Goal: Information Seeking & Learning: Learn about a topic

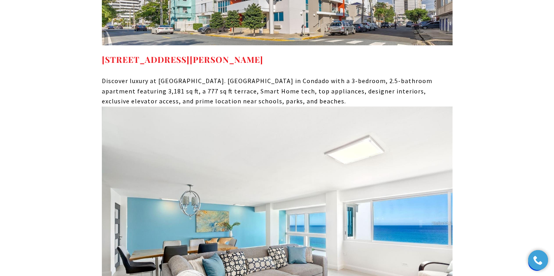
scroll to position [3177, 0]
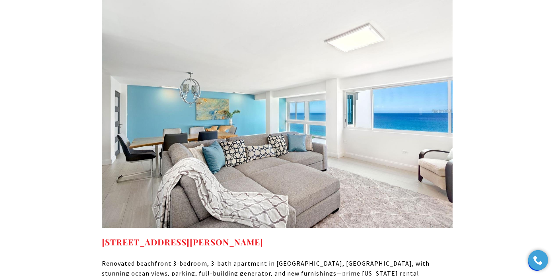
click at [193, 120] on img at bounding box center [277, 111] width 351 height 234
click at [179, 236] on strong "[STREET_ADDRESS][PERSON_NAME]" at bounding box center [182, 241] width 161 height 11
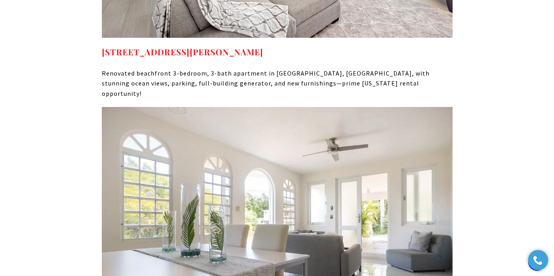
scroll to position [3492, 0]
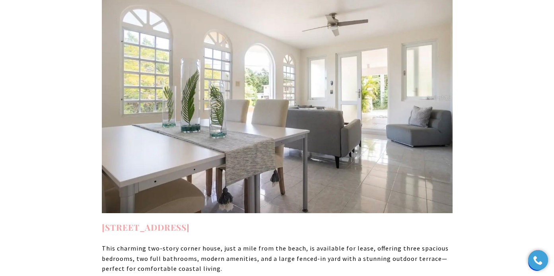
click at [190, 221] on strong "18 CALLE LOS FLAMBOYANES, AGUADA, PR 00602" at bounding box center [146, 226] width 88 height 11
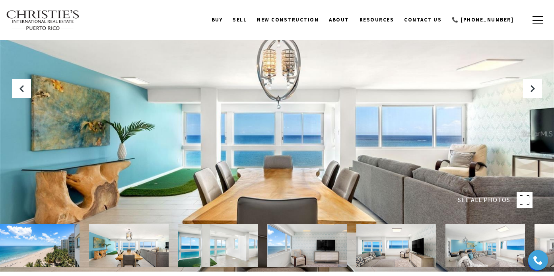
scroll to position [1, 0]
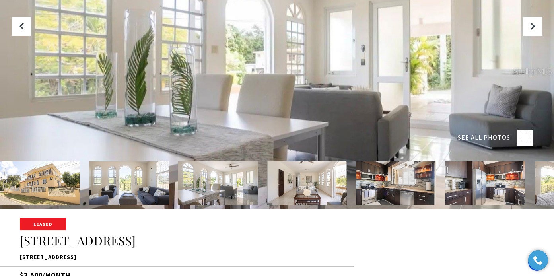
scroll to position [7, 0]
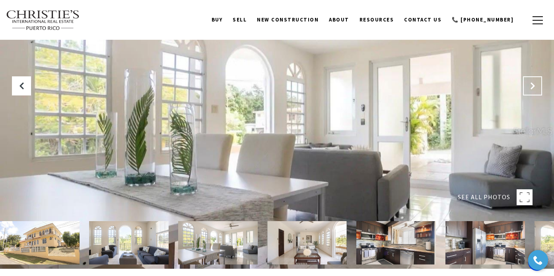
click at [528, 89] on button "Next Slide" at bounding box center [532, 85] width 19 height 19
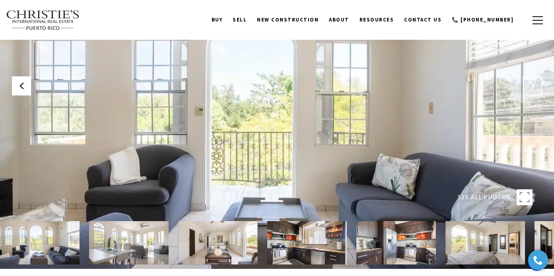
click at [530, 90] on button "Next Slide" at bounding box center [532, 85] width 19 height 19
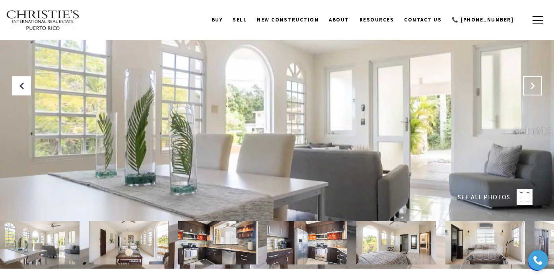
click at [530, 90] on button "Next Slide" at bounding box center [532, 85] width 19 height 19
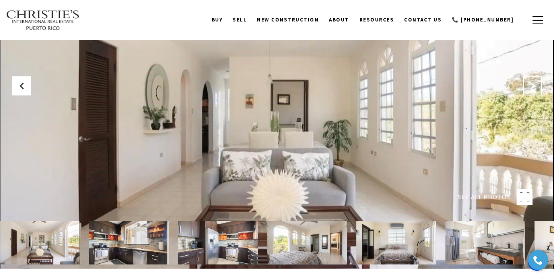
click at [530, 90] on button "Next Slide" at bounding box center [532, 85] width 19 height 19
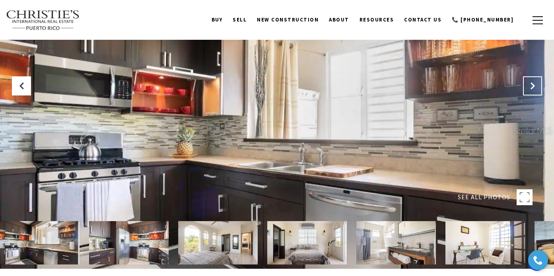
click at [530, 90] on button "Next Slide" at bounding box center [532, 85] width 19 height 19
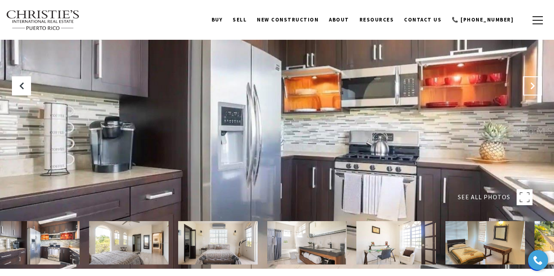
click at [530, 90] on button "Next Slide" at bounding box center [532, 85] width 19 height 19
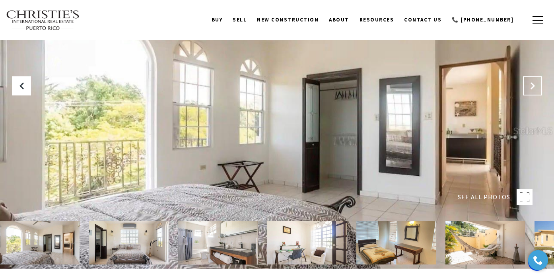
click at [530, 90] on button "Next Slide" at bounding box center [532, 85] width 19 height 19
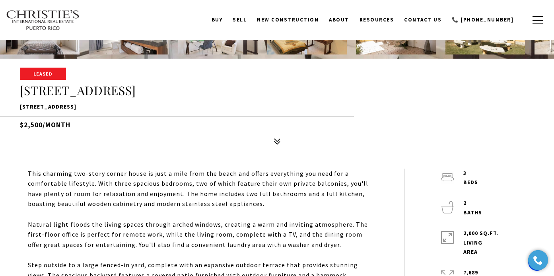
scroll to position [211, 0]
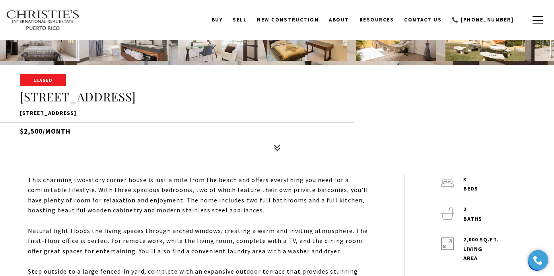
click at [119, 114] on p "18 CALLE LOS FLAMBOYANES, AGUADA, PR 00602" at bounding box center [277, 114] width 514 height 10
copy div "18 CALLE LOS FLAMBOYANES, AGUADA, PR 00602"
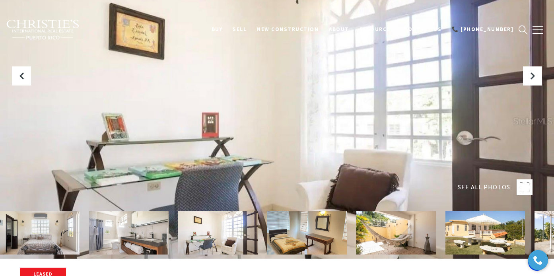
scroll to position [21, 0]
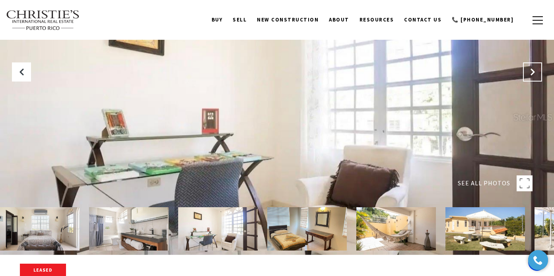
click at [535, 70] on icon "Next Slide" at bounding box center [532, 72] width 8 height 8
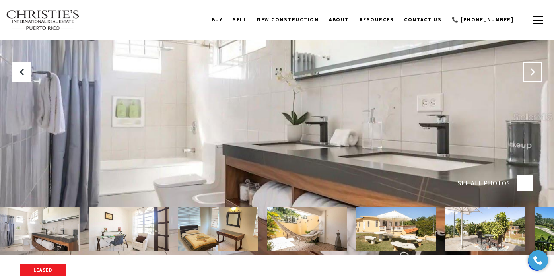
click at [535, 70] on icon "Next Slide" at bounding box center [532, 72] width 8 height 8
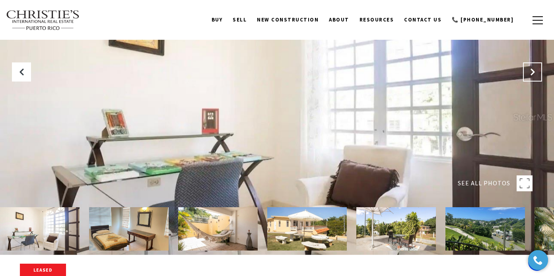
click at [535, 70] on icon "Next Slide" at bounding box center [532, 72] width 8 height 8
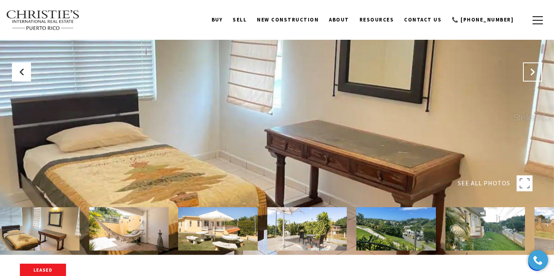
click at [535, 70] on icon "Next Slide" at bounding box center [532, 72] width 8 height 8
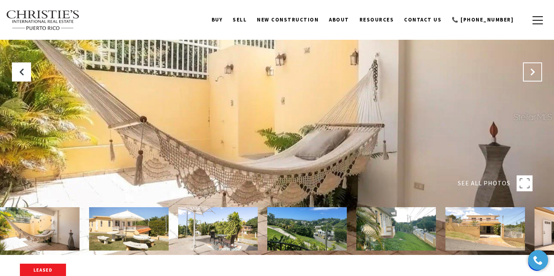
click at [535, 70] on icon "Next Slide" at bounding box center [532, 72] width 8 height 8
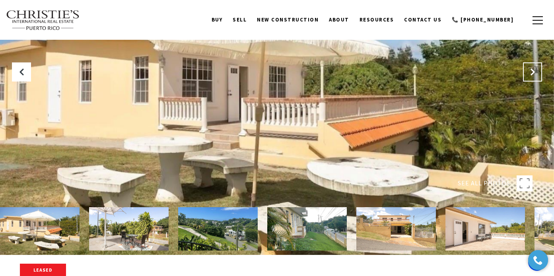
click at [535, 70] on icon "Next Slide" at bounding box center [532, 72] width 8 height 8
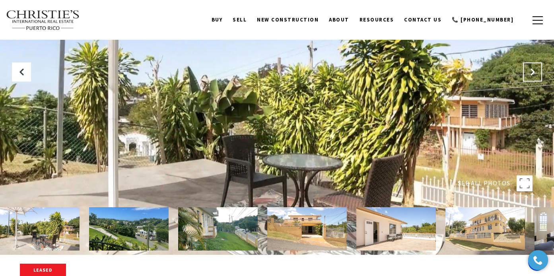
click at [535, 70] on icon "Next Slide" at bounding box center [532, 72] width 8 height 8
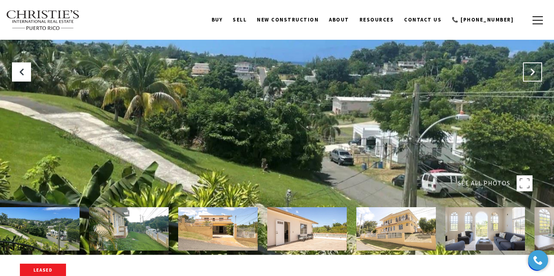
click at [535, 70] on icon "Next Slide" at bounding box center [532, 72] width 8 height 8
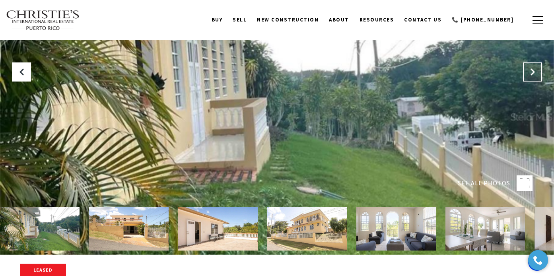
click at [535, 70] on icon "Next Slide" at bounding box center [532, 72] width 8 height 8
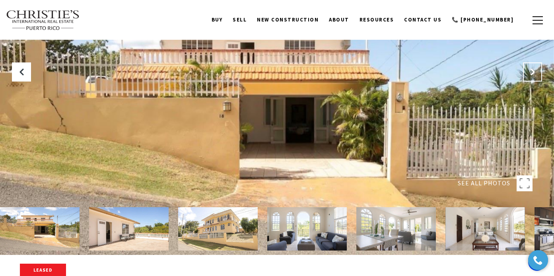
click at [535, 70] on icon "Next Slide" at bounding box center [532, 72] width 8 height 8
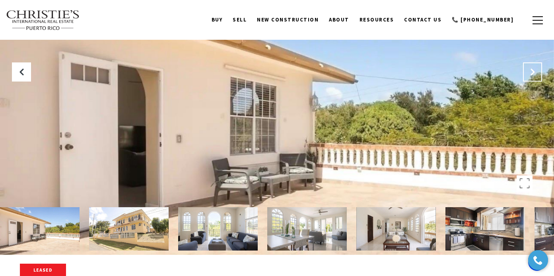
click at [535, 70] on icon "Next Slide" at bounding box center [532, 72] width 8 height 8
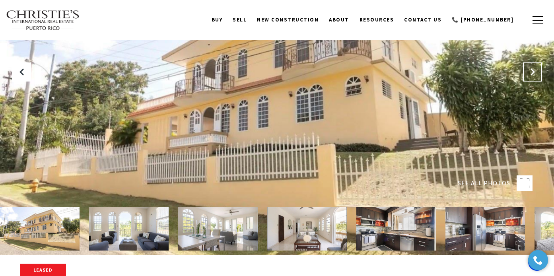
click at [535, 70] on icon "Next Slide" at bounding box center [532, 72] width 8 height 8
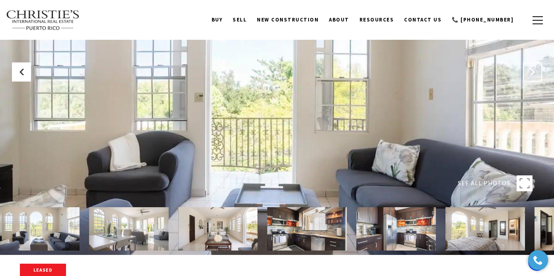
click at [535, 70] on icon "Next Slide" at bounding box center [532, 72] width 8 height 8
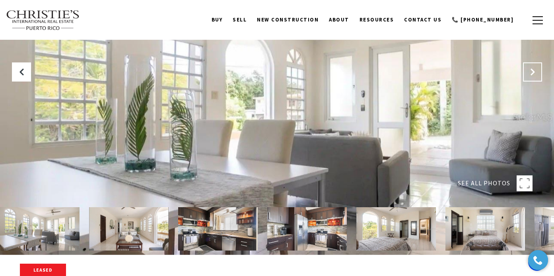
click at [535, 70] on icon "Next Slide" at bounding box center [532, 72] width 8 height 8
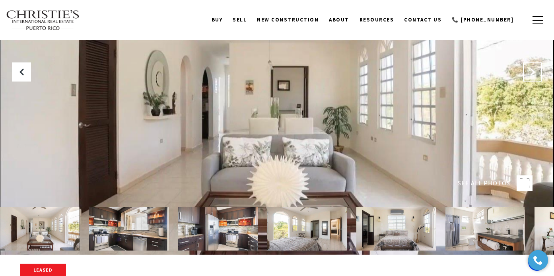
click at [535, 70] on icon "Next Slide" at bounding box center [532, 72] width 8 height 8
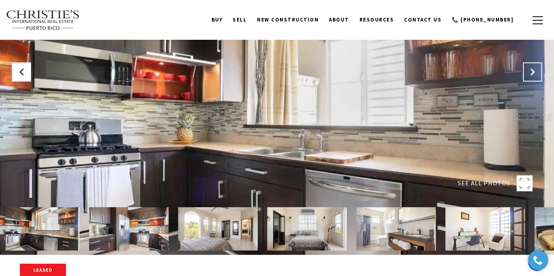
click at [535, 70] on icon "Next Slide" at bounding box center [532, 72] width 8 height 8
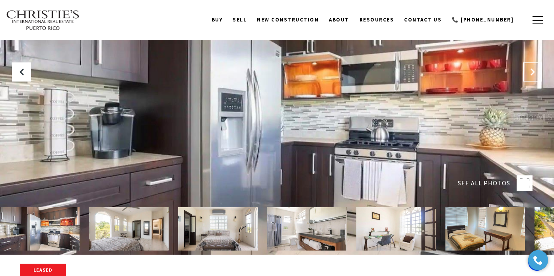
click at [535, 70] on icon "Next Slide" at bounding box center [532, 72] width 8 height 8
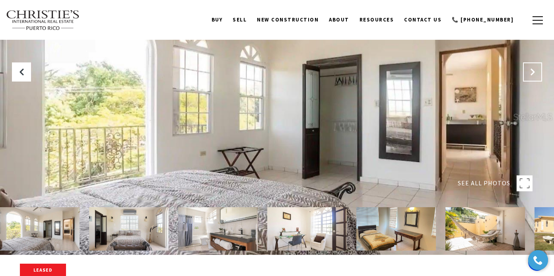
click at [535, 70] on icon "Next Slide" at bounding box center [532, 72] width 8 height 8
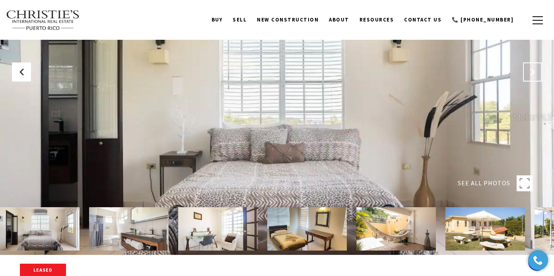
click at [535, 70] on icon "Next Slide" at bounding box center [532, 72] width 8 height 8
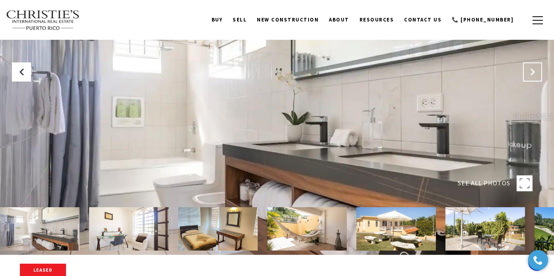
click at [535, 70] on icon "Next Slide" at bounding box center [532, 72] width 8 height 8
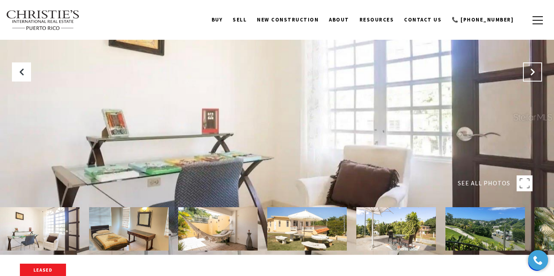
click at [535, 70] on icon "Next Slide" at bounding box center [532, 72] width 8 height 8
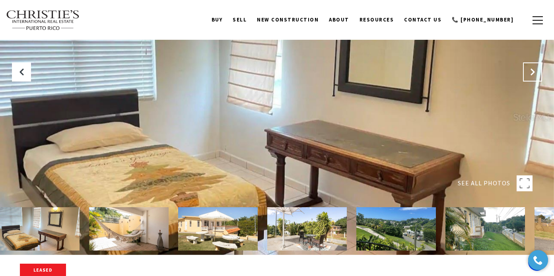
click at [535, 70] on icon "Next Slide" at bounding box center [532, 72] width 8 height 8
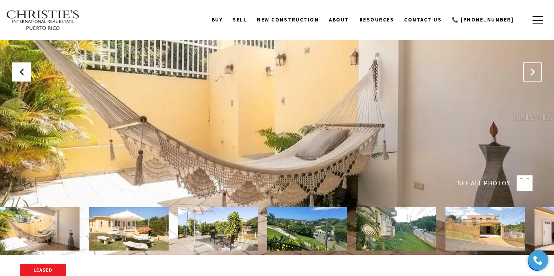
click at [535, 70] on icon "Next Slide" at bounding box center [532, 72] width 8 height 8
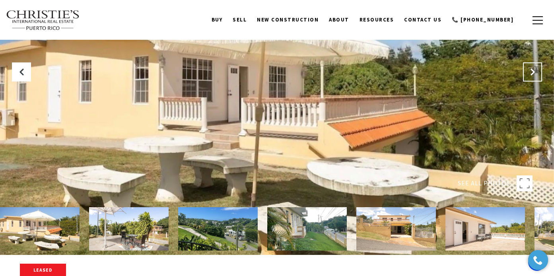
click at [535, 70] on icon "Next Slide" at bounding box center [532, 72] width 8 height 8
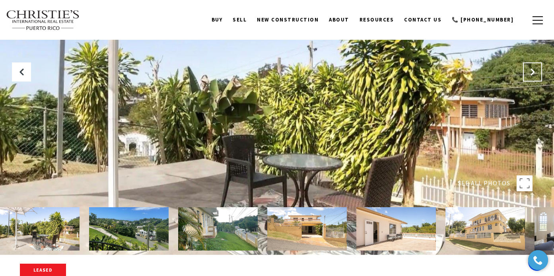
click at [535, 70] on icon "Next Slide" at bounding box center [532, 72] width 8 height 8
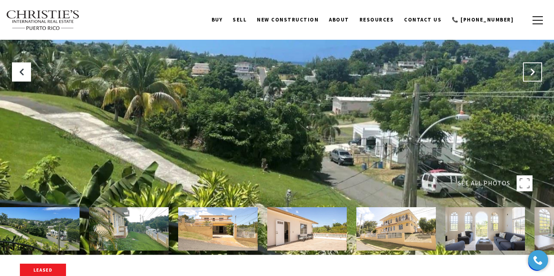
click at [535, 70] on icon "Next Slide" at bounding box center [532, 72] width 8 height 8
